Goal: Task Accomplishment & Management: Manage account settings

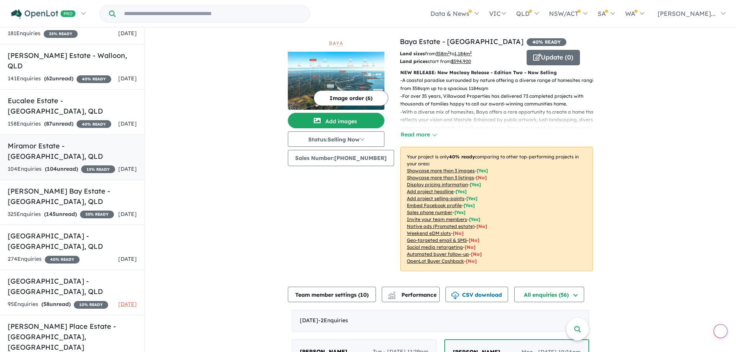
scroll to position [1, 0]
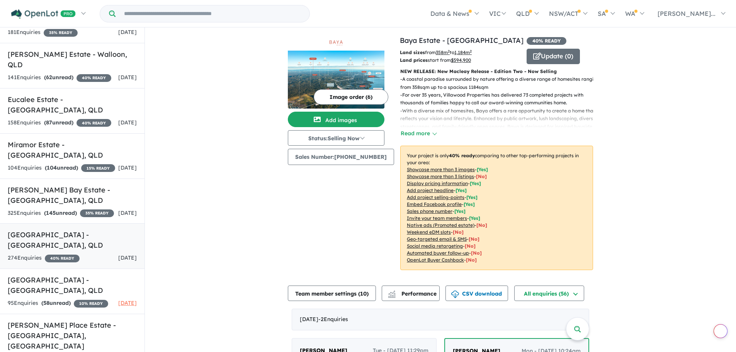
click at [34, 253] on div "274 Enquir ies ( 0 unread) 40 % READY" at bounding box center [44, 257] width 72 height 9
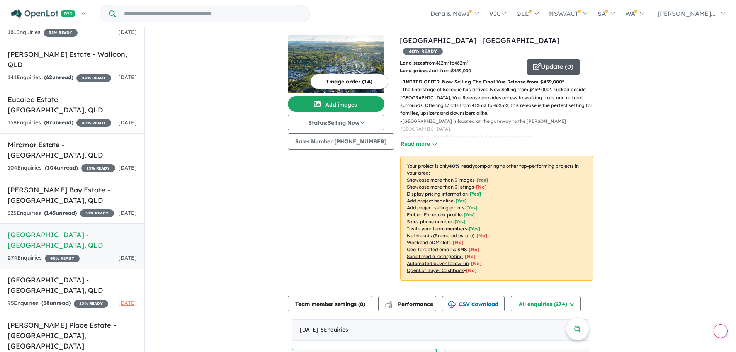
click at [556, 59] on button "Update ( 0 )" at bounding box center [552, 66] width 53 height 15
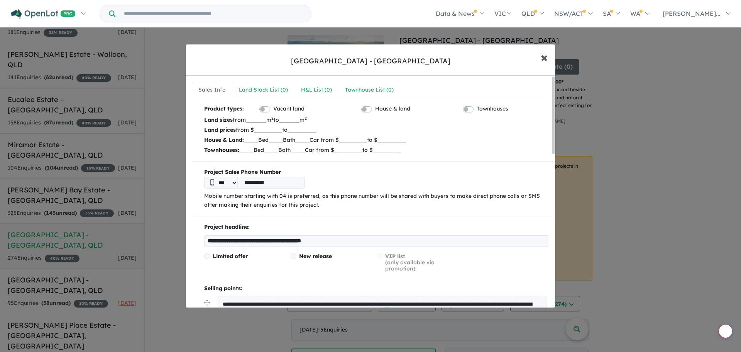
click at [543, 59] on span "×" at bounding box center [544, 57] width 7 height 17
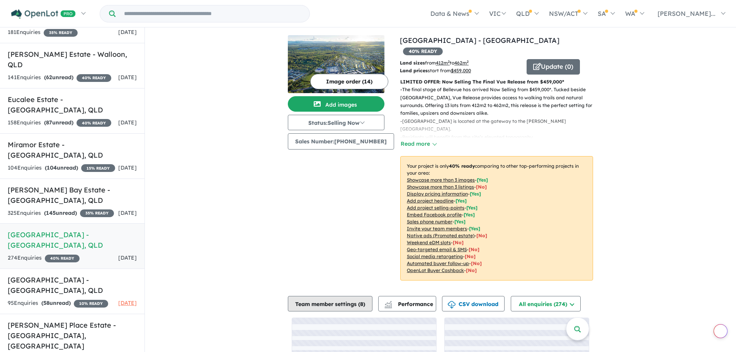
click at [322, 296] on button "Team member settings ( 8 )" at bounding box center [330, 303] width 85 height 15
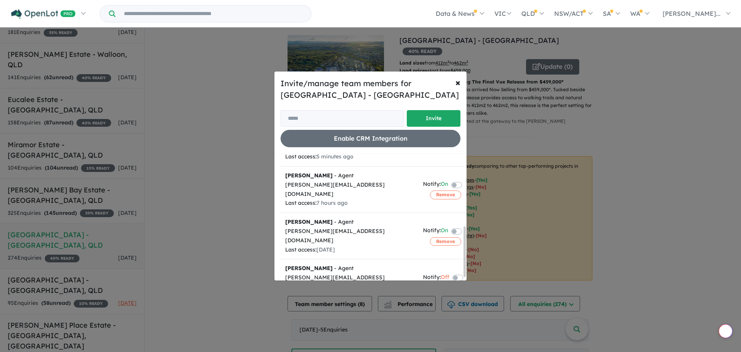
scroll to position [188, 0]
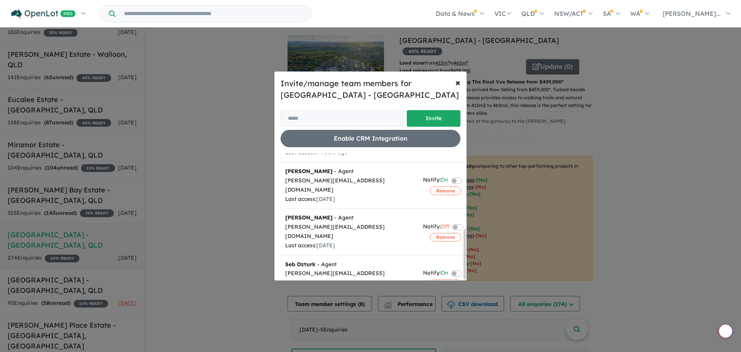
click at [348, 315] on div "[EMAIL_ADDRESS][DOMAIN_NAME]" at bounding box center [349, 319] width 129 height 9
click at [319, 120] on input "email" at bounding box center [342, 118] width 123 height 17
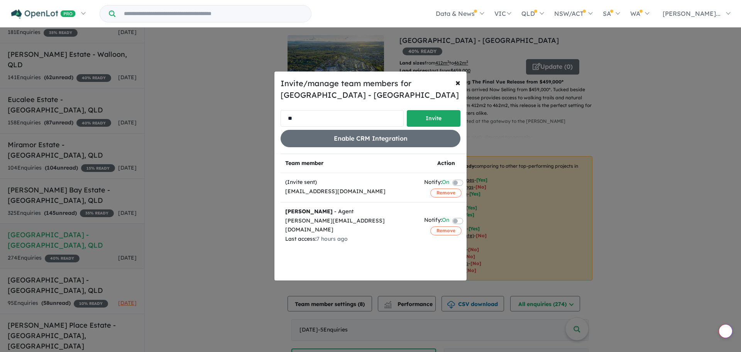
scroll to position [0, 0]
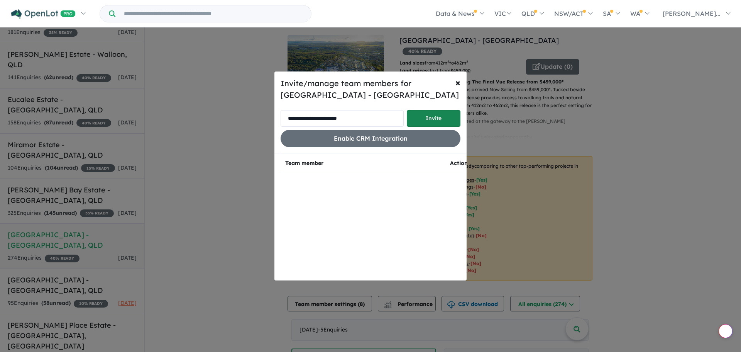
type input "**********"
click at [430, 121] on button "Invite" at bounding box center [434, 118] width 54 height 17
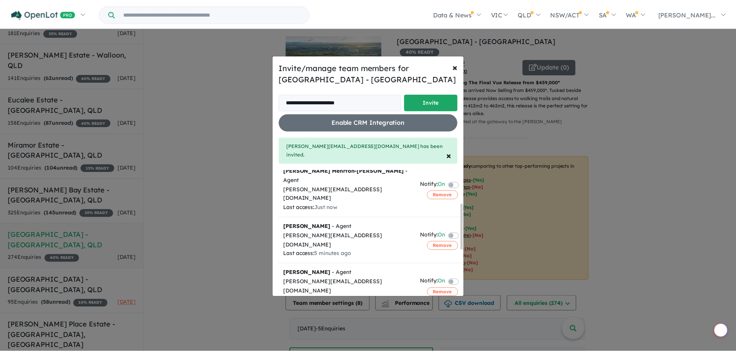
scroll to position [91, 0]
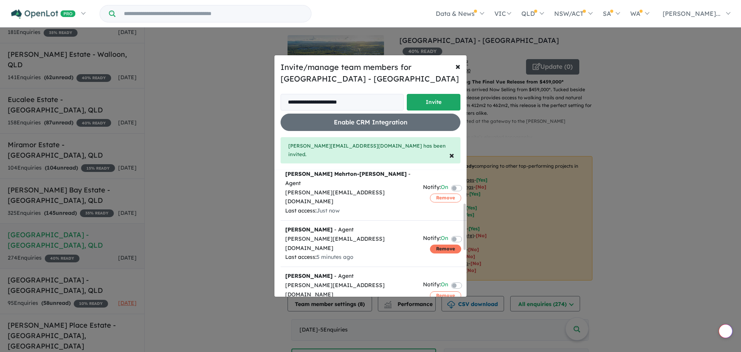
click at [435, 244] on button "Remove" at bounding box center [445, 248] width 31 height 8
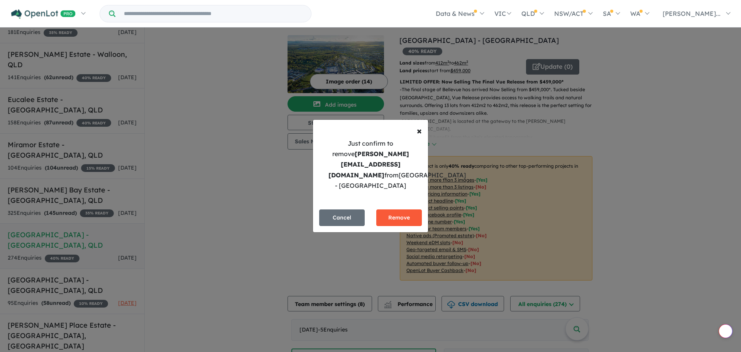
click at [394, 216] on button "Remove" at bounding box center [399, 217] width 46 height 17
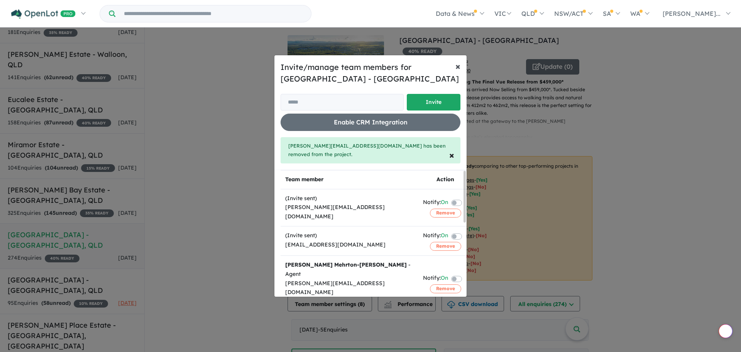
click at [460, 69] on span "×" at bounding box center [458, 66] width 5 height 12
